Goal: Task Accomplishment & Management: Manage account settings

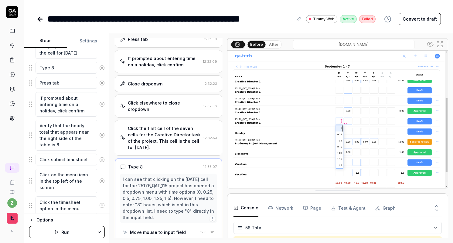
scroll to position [724, 0]
click at [38, 22] on icon at bounding box center [39, 18] width 7 height 7
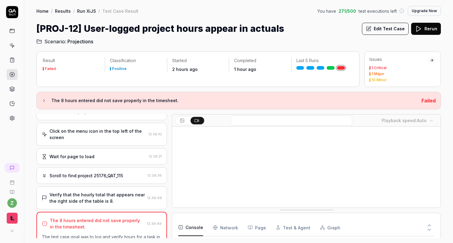
scroll to position [880, 0]
click at [90, 10] on link "Run XiJS" at bounding box center [86, 11] width 19 height 6
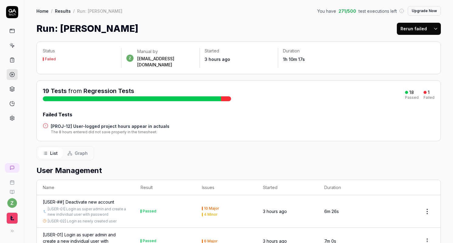
click at [15, 116] on link at bounding box center [12, 118] width 11 height 11
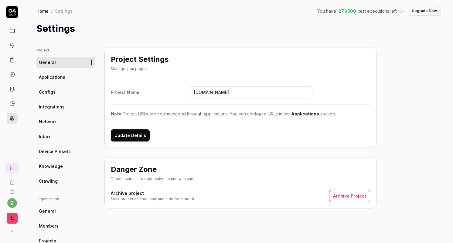
click at [56, 181] on span "Crawling" at bounding box center [48, 181] width 19 height 6
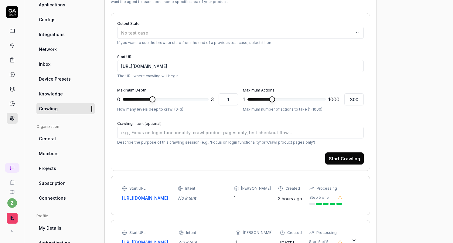
scroll to position [73, 0]
type textarea "*"
type input "3"
click at [182, 101] on span "*" at bounding box center [179, 99] width 6 height 6
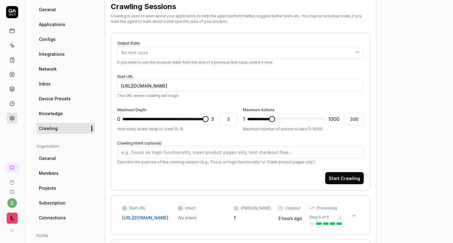
scroll to position [0, 0]
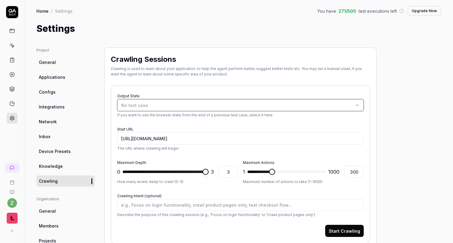
click at [220, 106] on div "No test case" at bounding box center [237, 105] width 233 height 6
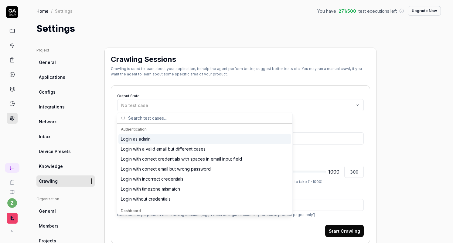
click at [163, 142] on div "Login as admin" at bounding box center [204, 139] width 173 height 10
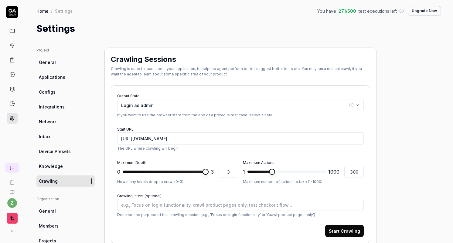
click at [294, 118] on form "Output State Login as admin If you want to use the browser state from the end o…" at bounding box center [240, 164] width 247 height 145
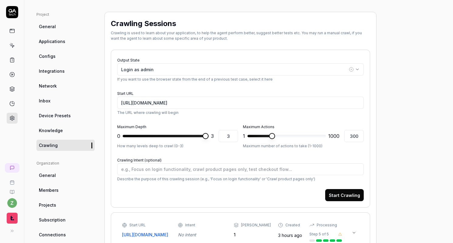
scroll to position [36, 0]
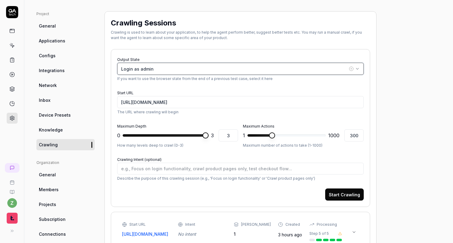
click at [191, 70] on div "Login as admin" at bounding box center [234, 69] width 226 height 6
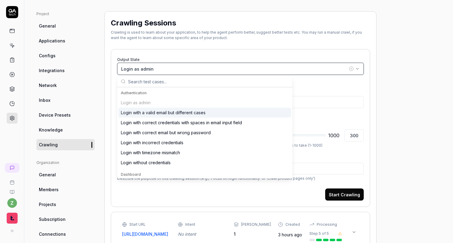
click at [191, 70] on div "Login as admin" at bounding box center [234, 69] width 226 height 6
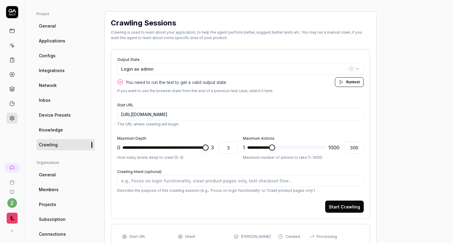
click at [354, 83] on span "test" at bounding box center [356, 82] width 7 height 5
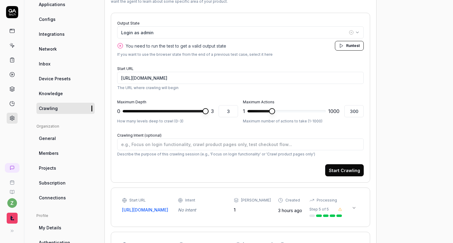
click at [343, 166] on button "Start Crawling" at bounding box center [344, 171] width 39 height 12
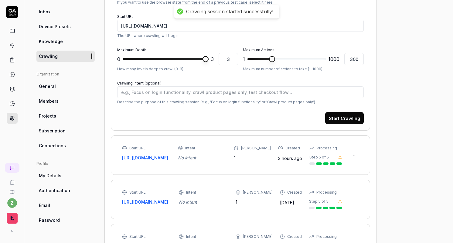
scroll to position [146, 0]
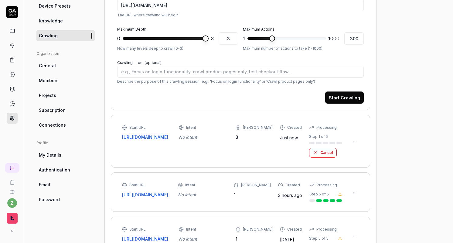
click at [354, 142] on icon at bounding box center [354, 142] width 5 height 5
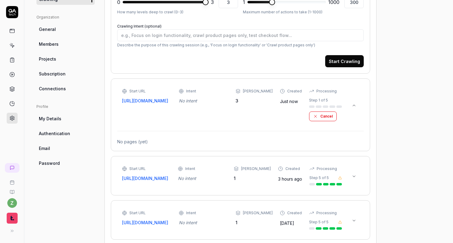
scroll to position [219, 0]
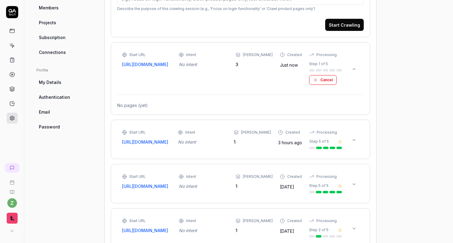
type textarea "*"
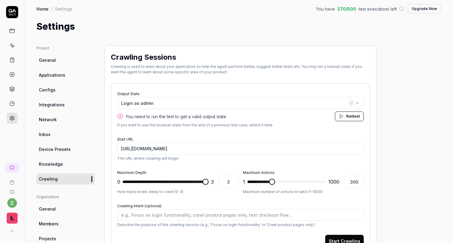
scroll to position [0, 0]
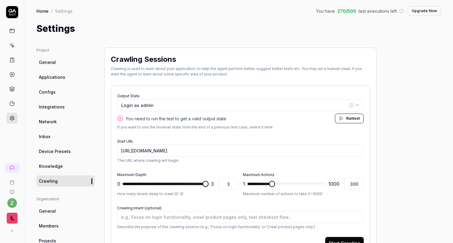
click at [50, 58] on link "General" at bounding box center [65, 62] width 58 height 11
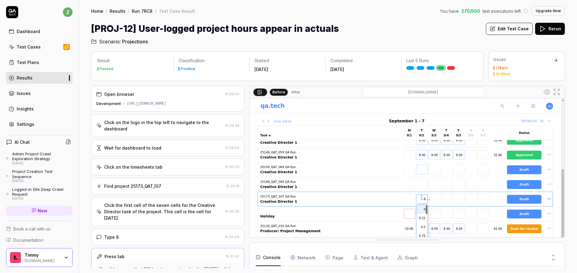
scroll to position [388, 0]
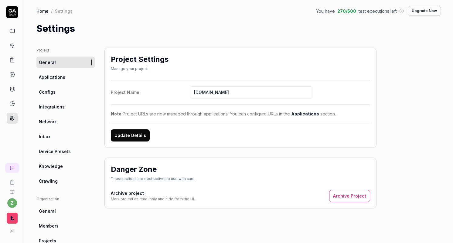
click at [44, 10] on link "Home" at bounding box center [42, 11] width 12 height 6
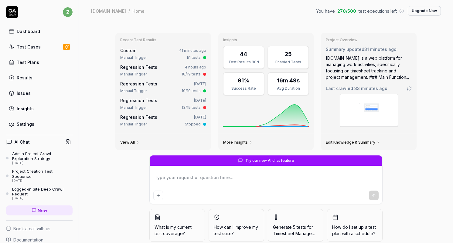
type textarea "*"
click at [35, 62] on div "Test Plans" at bounding box center [28, 62] width 22 height 6
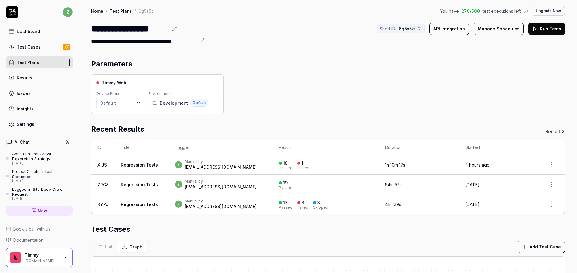
click at [97, 9] on link "Home" at bounding box center [97, 11] width 12 height 6
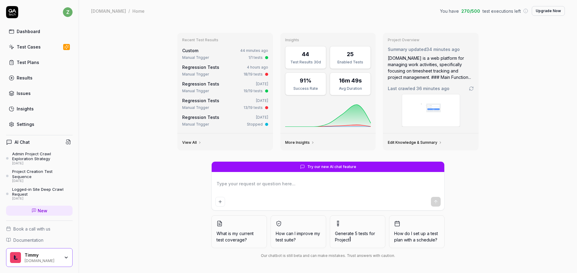
click at [516, 52] on div "Recent Test Results Custom 44 minutes ago Manual Trigger 1/1 tests Regression T…" at bounding box center [328, 147] width 498 height 251
type textarea "*"
click at [46, 64] on link "Test Plans" at bounding box center [39, 62] width 66 height 12
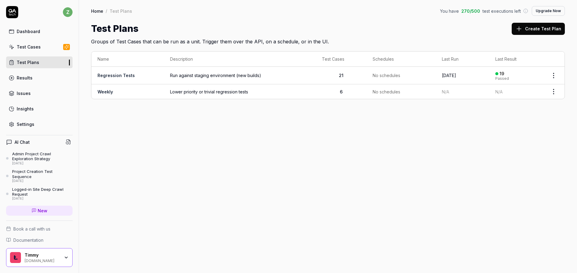
click at [26, 47] on div "Test Cases" at bounding box center [29, 47] width 24 height 6
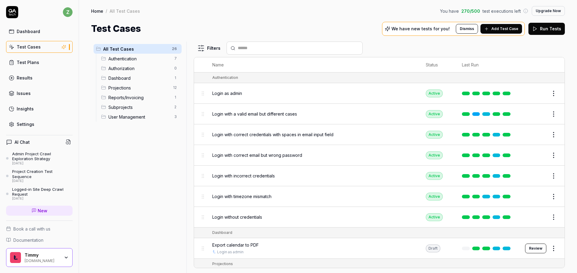
click at [119, 133] on div "All Test Cases 26 Authentication 7 Authorization 0 Dashboard 1 Projections 12 R…" at bounding box center [137, 154] width 93 height 224
click at [129, 99] on span "Reports/Invoicing" at bounding box center [139, 97] width 62 height 6
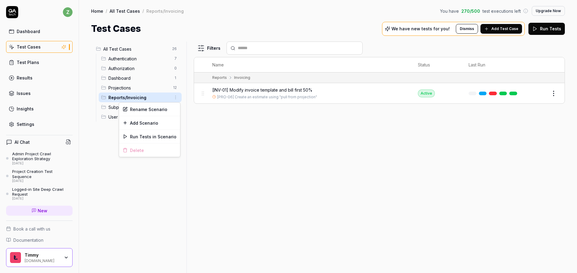
click at [175, 99] on html "z Dashboard Test Cases Test Plans Results Issues Insights Settings AI Chat Admi…" at bounding box center [288, 136] width 577 height 273
click at [151, 109] on div "Rename Scenario" at bounding box center [149, 109] width 61 height 13
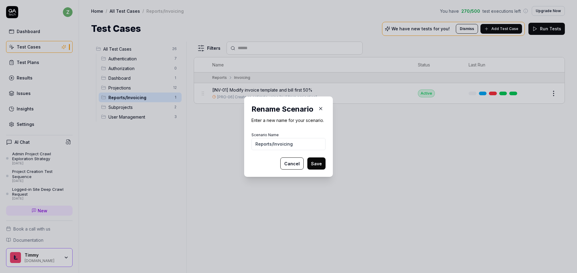
click at [269, 145] on input "Reports/Invoicing" at bounding box center [288, 144] width 74 height 12
drag, startPoint x: 268, startPoint y: 146, endPoint x: 245, endPoint y: 147, distance: 22.8
click at [244, 145] on div "Rename Scenario Enter a new name for your scenario. Scenario Name Reports/Invoi…" at bounding box center [288, 137] width 89 height 80
type input "Invoicing"
click at [319, 165] on button "Save" at bounding box center [316, 164] width 18 height 12
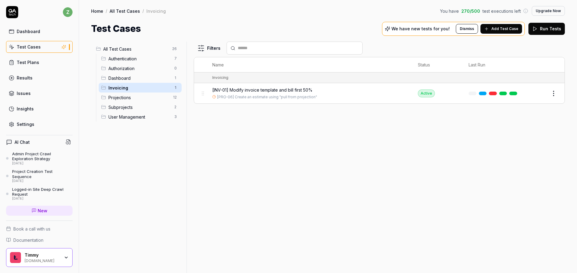
click at [176, 50] on html "Scenario renamed successfully z Dashboard Test Cases Test Plans Results Issues …" at bounding box center [288, 136] width 577 height 273
click at [165, 60] on div "Add Scenario" at bounding box center [154, 60] width 48 height 13
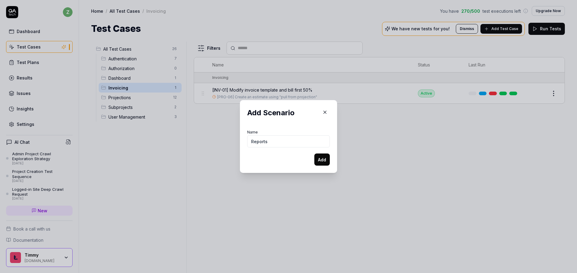
type input "Reports"
click at [324, 162] on button "Add" at bounding box center [321, 160] width 15 height 12
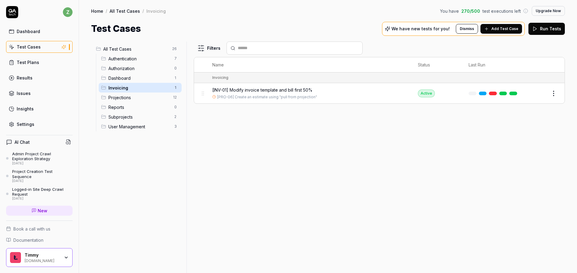
click at [177, 87] on html "z Dashboard Test Cases Test Plans Results Issues Insights Settings AI Chat Admi…" at bounding box center [288, 136] width 577 height 273
click at [146, 100] on div "Rename Scenario" at bounding box center [149, 99] width 61 height 13
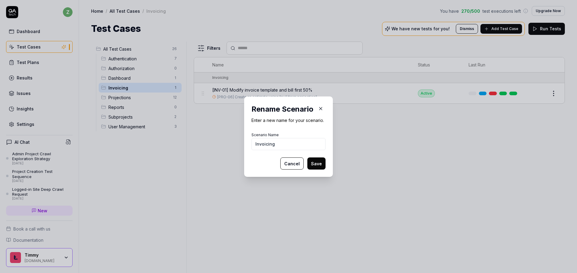
click at [271, 144] on input "Invoicing" at bounding box center [288, 144] width 74 height 12
drag, startPoint x: 277, startPoint y: 147, endPoint x: 265, endPoint y: 145, distance: 12.0
click at [265, 145] on input "Invoicing" at bounding box center [288, 144] width 74 height 12
type input "Invoices"
click at [316, 164] on button "Save" at bounding box center [316, 164] width 18 height 12
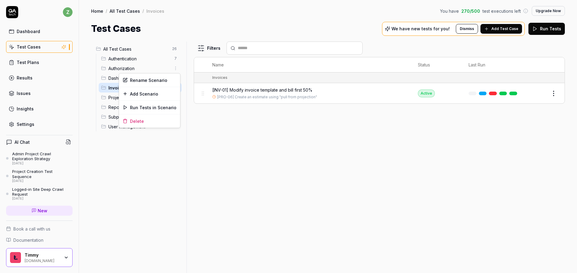
click at [175, 68] on html "z Dashboard Test Cases Test Plans Results Issues Insights Settings AI Chat Admi…" at bounding box center [288, 136] width 577 height 273
click at [174, 69] on html "z Dashboard Test Cases Test Plans Results Issues Insights Settings AI Chat Admi…" at bounding box center [288, 136] width 577 height 273
click at [129, 104] on span "Reports" at bounding box center [139, 107] width 62 height 6
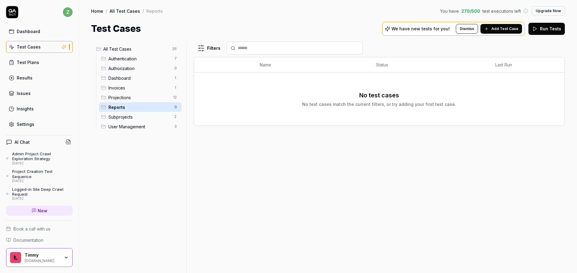
click at [512, 29] on span "Add Test Case" at bounding box center [504, 28] width 27 height 5
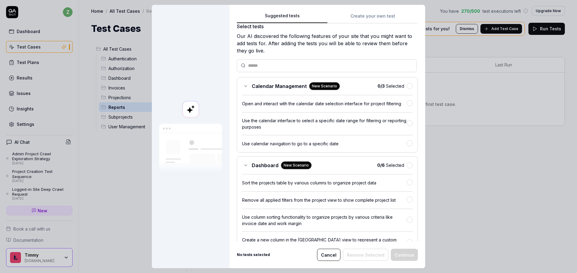
scroll to position [3089, 0]
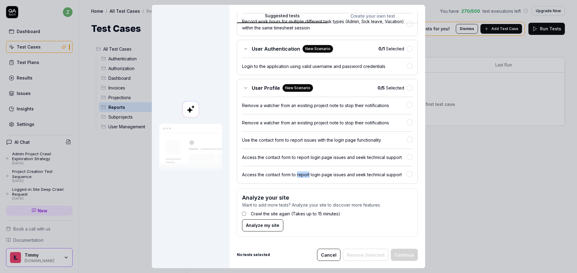
click at [323, 255] on button "Cancel" at bounding box center [328, 255] width 23 height 12
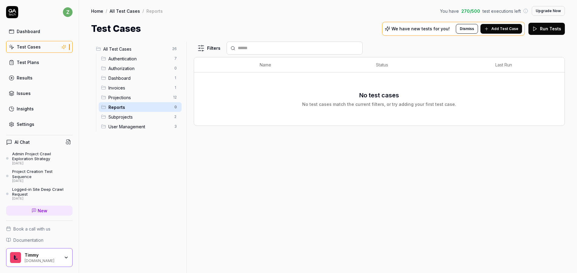
click at [510, 30] on span "Add Test Case" at bounding box center [504, 28] width 27 height 5
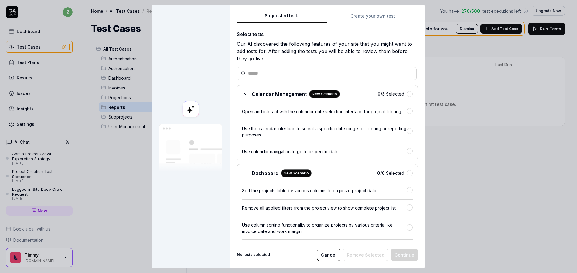
click at [363, 17] on button "Create your own test" at bounding box center [372, 17] width 90 height 11
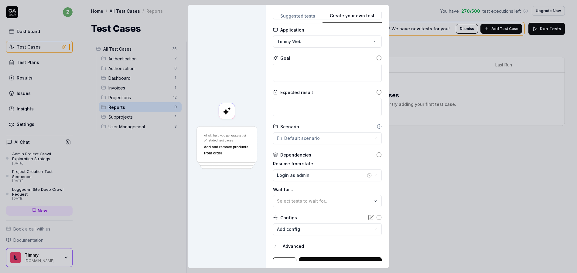
scroll to position [41, 0]
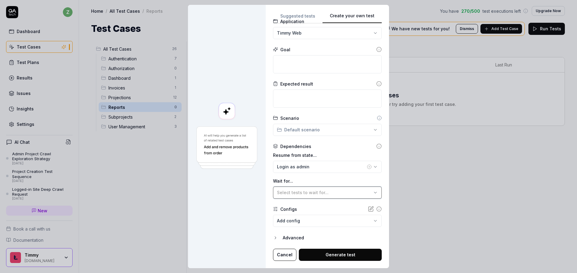
click at [315, 192] on span "Select tests to wait for..." at bounding box center [303, 192] width 52 height 5
click at [248, 207] on div at bounding box center [227, 137] width 78 height 264
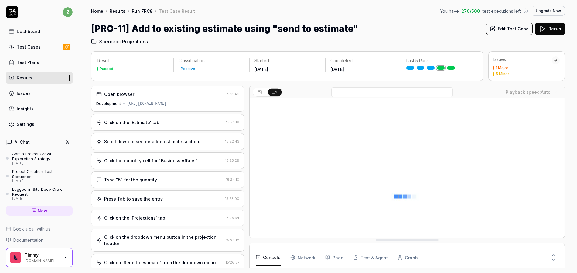
scroll to position [19, 0]
